Goal: Information Seeking & Learning: Learn about a topic

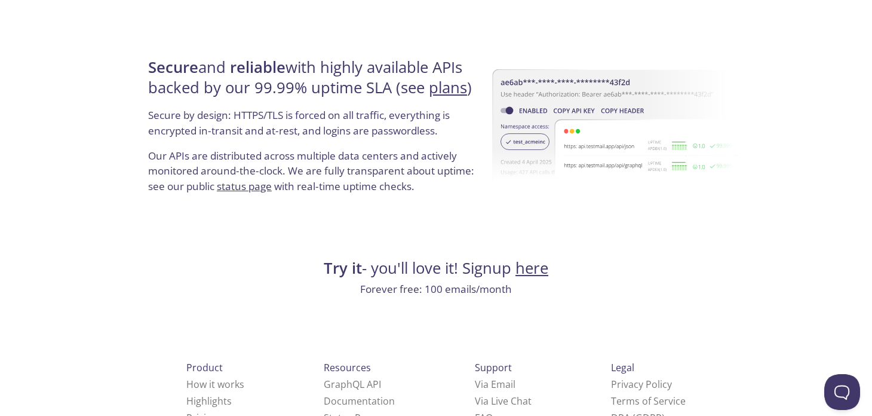
scroll to position [2315, 0]
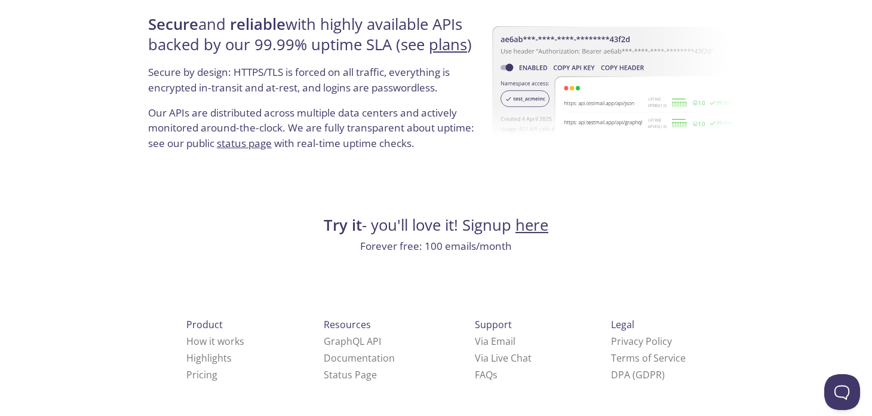
click at [445, 251] on p "Forever free: 100 emails/month" at bounding box center [436, 246] width 583 height 16
click at [484, 248] on p "Forever free: 100 emails/month" at bounding box center [436, 246] width 583 height 16
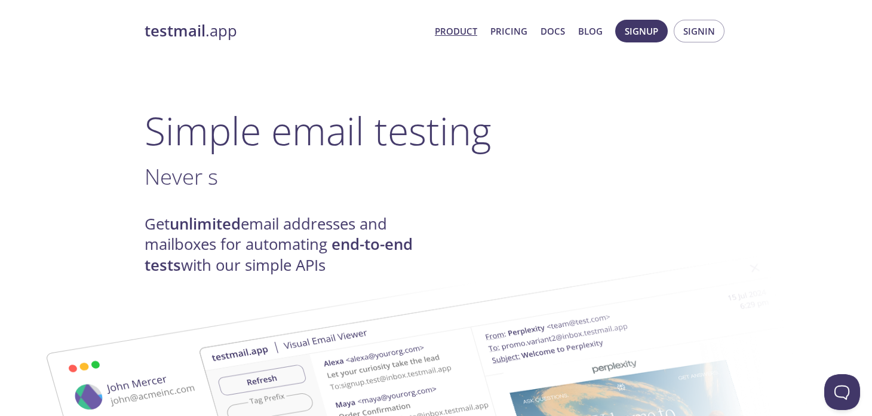
scroll to position [86, 0]
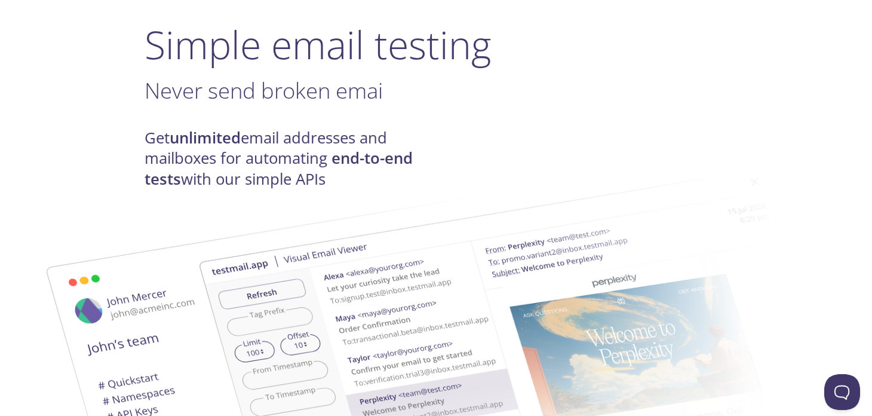
click at [322, 142] on h4 "Get unlimited email addresses and mailboxes for automating end-to-end tests wit…" at bounding box center [290, 159] width 291 height 62
click at [291, 159] on img at bounding box center [520, 354] width 645 height 404
click at [265, 153] on img at bounding box center [520, 354] width 645 height 404
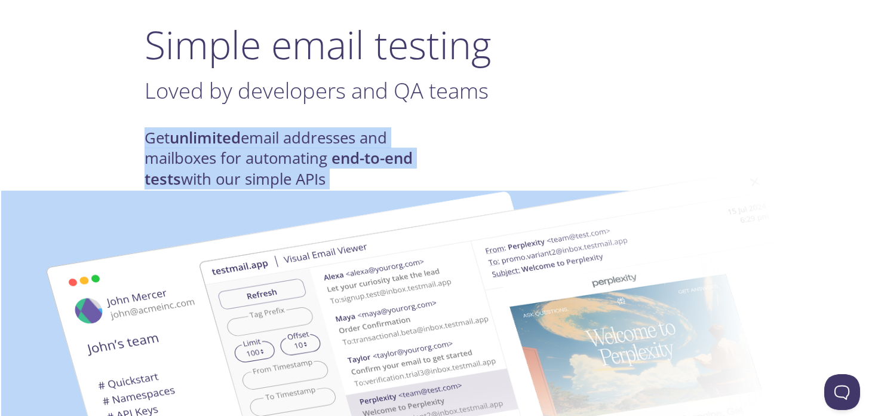
click at [156, 136] on h4 "Get unlimited email addresses and mailboxes for automating end-to-end tests wit…" at bounding box center [290, 159] width 291 height 62
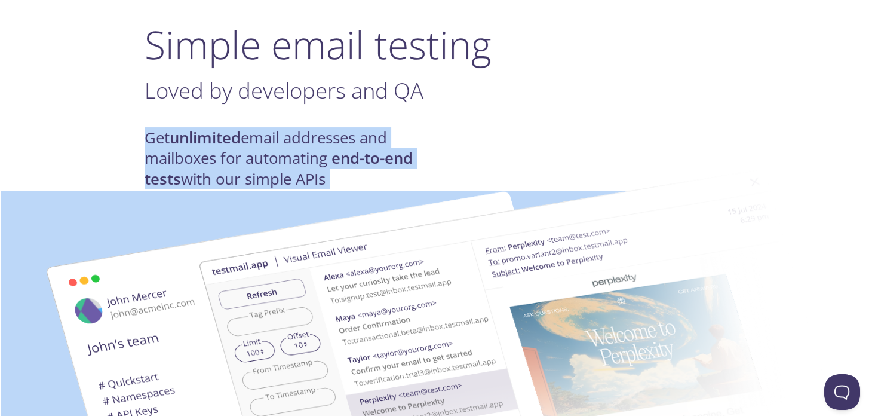
click at [156, 136] on h4 "Get unlimited email addresses and mailboxes for automating end-to-end tests wit…" at bounding box center [290, 159] width 291 height 62
